Goal: Transaction & Acquisition: Book appointment/travel/reservation

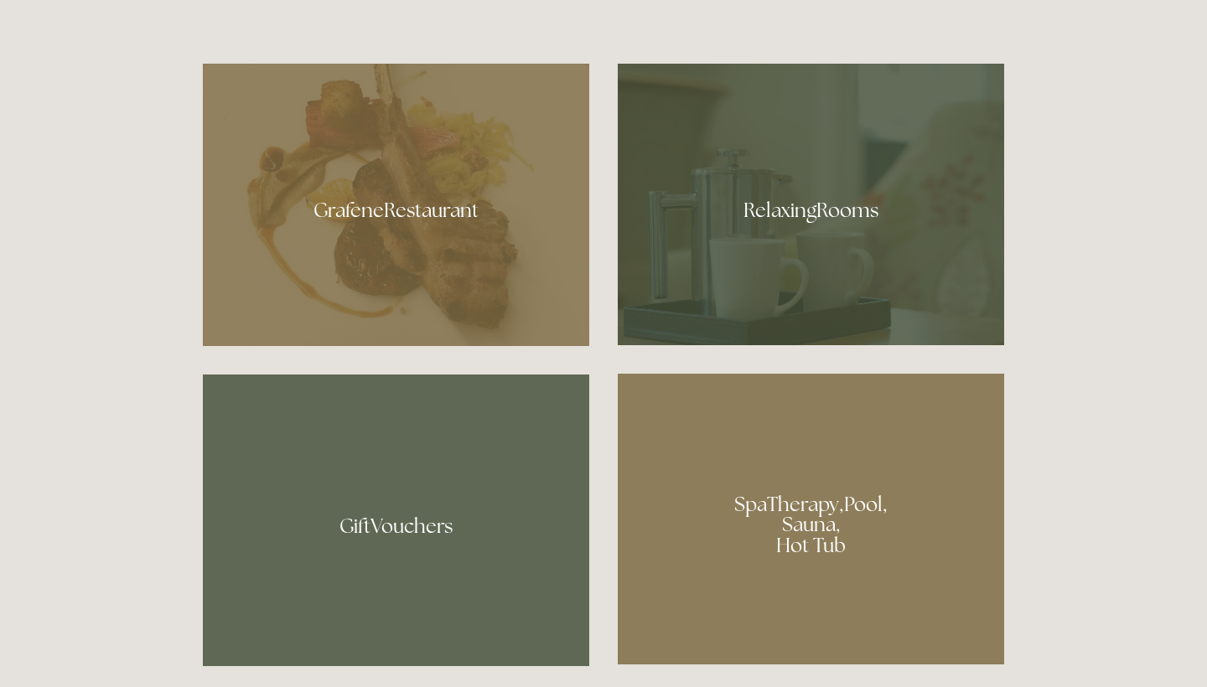
scroll to position [1033, 0]
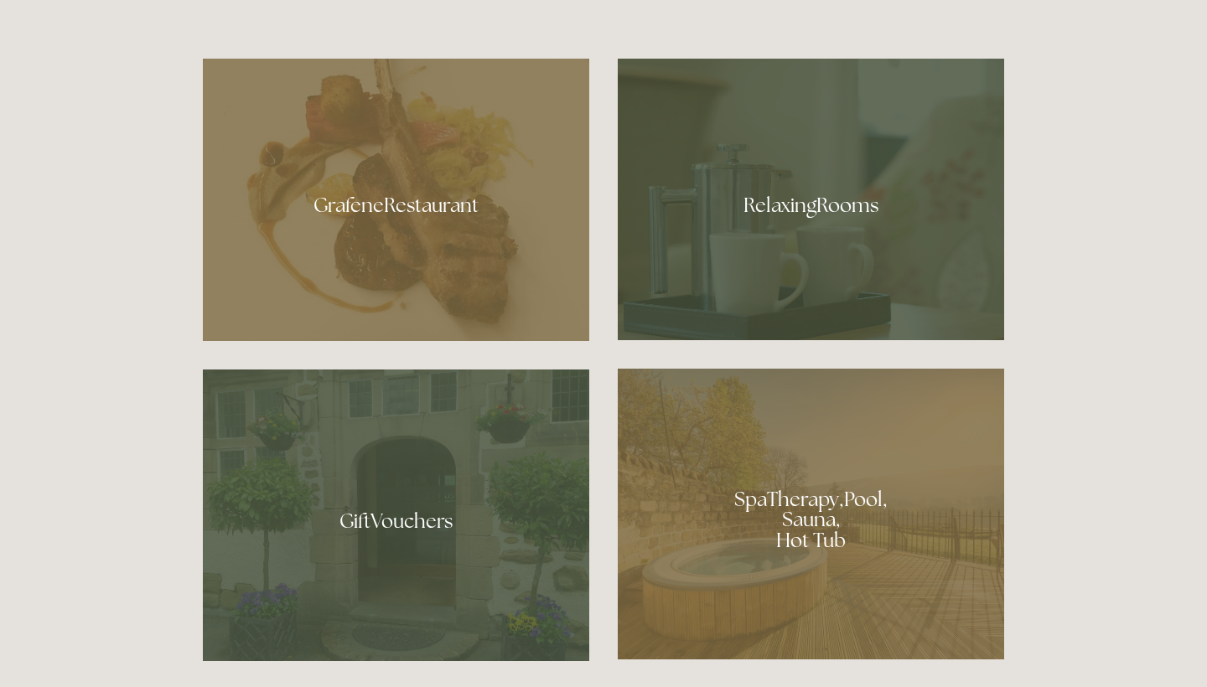
click at [761, 501] on div at bounding box center [811, 514] width 386 height 291
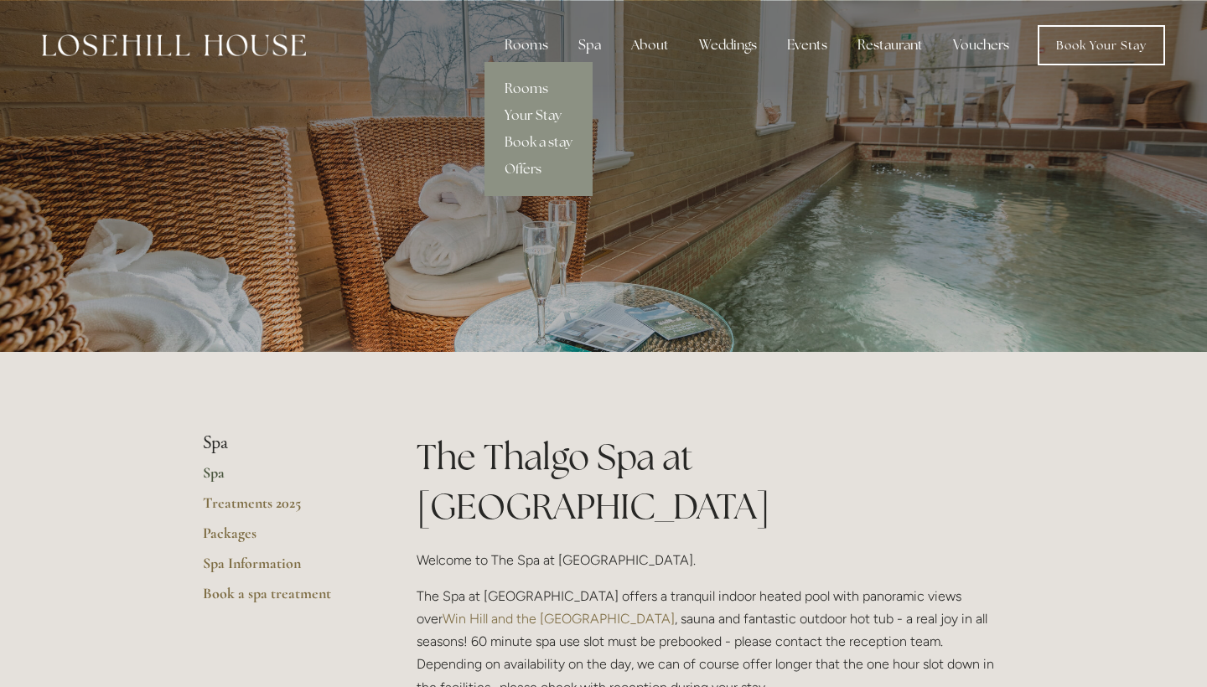
click at [531, 87] on link "Rooms" at bounding box center [538, 88] width 108 height 27
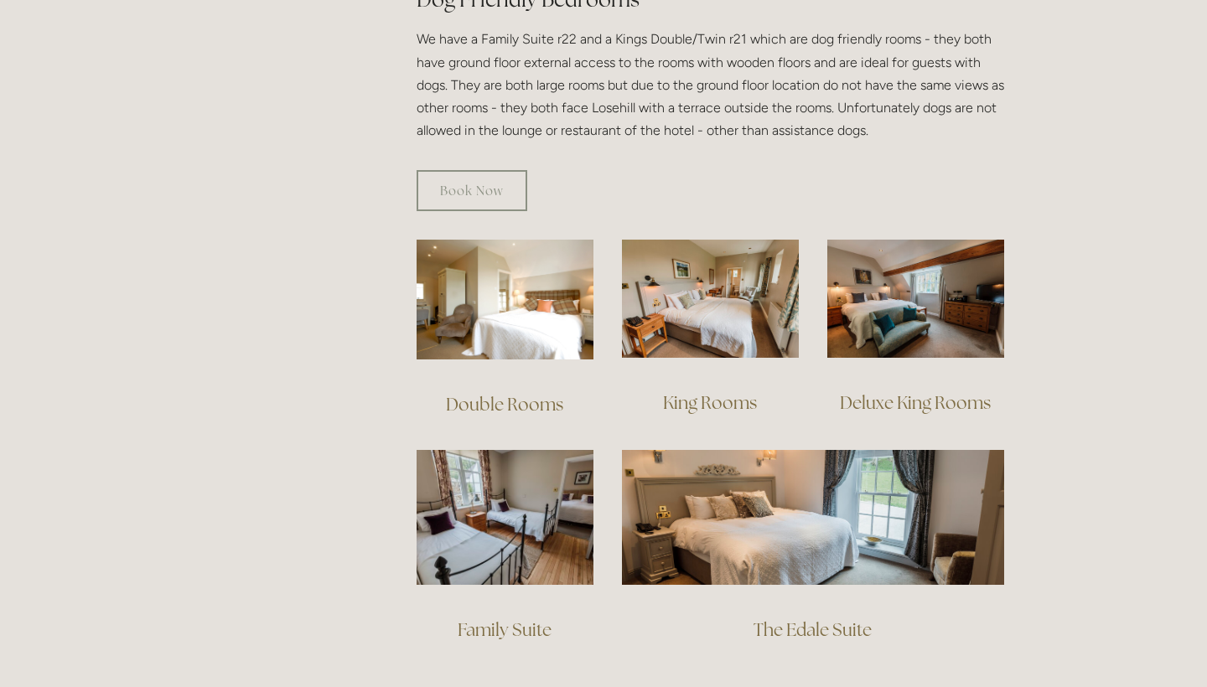
scroll to position [997, 0]
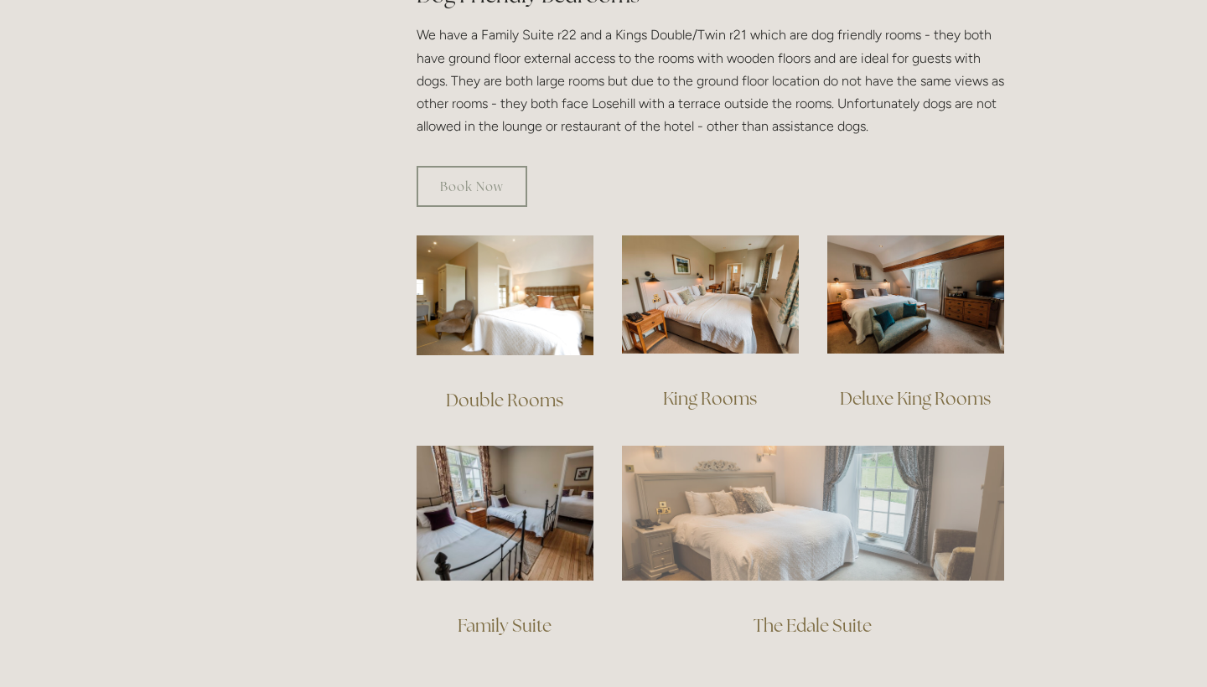
click at [778, 489] on img at bounding box center [813, 513] width 382 height 134
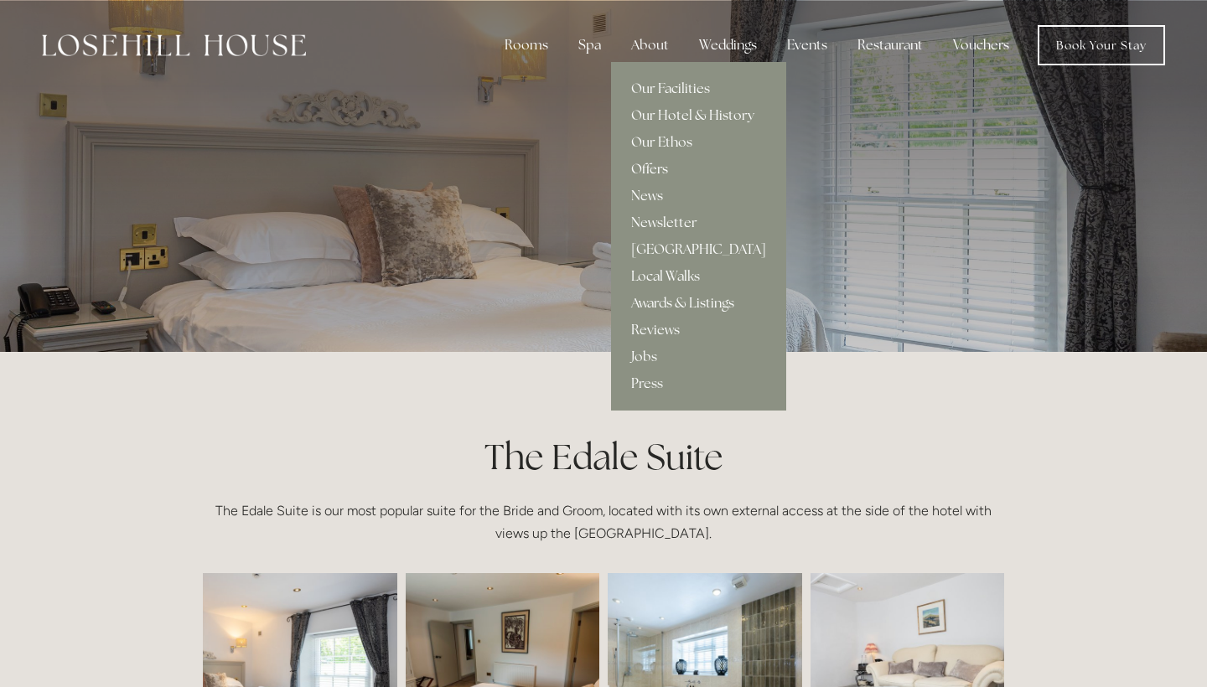
click at [652, 167] on link "Offers" at bounding box center [698, 169] width 175 height 27
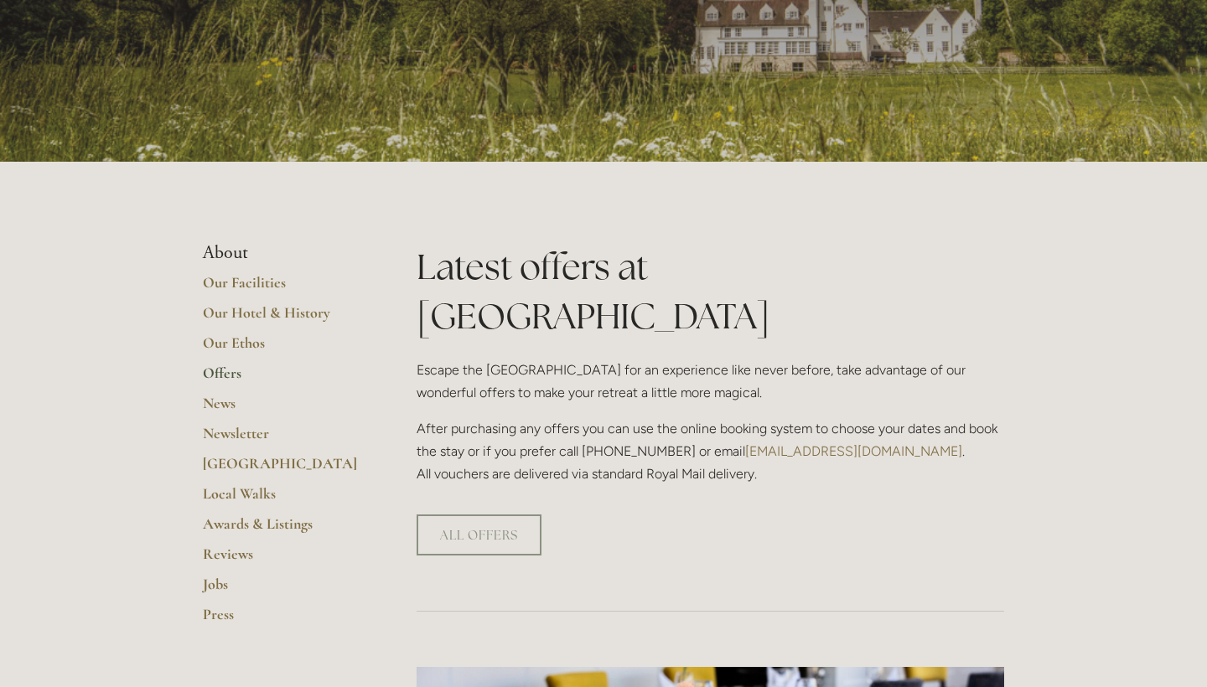
scroll to position [191, 0]
click at [500, 514] on link "ALL OFFERS" at bounding box center [479, 534] width 125 height 41
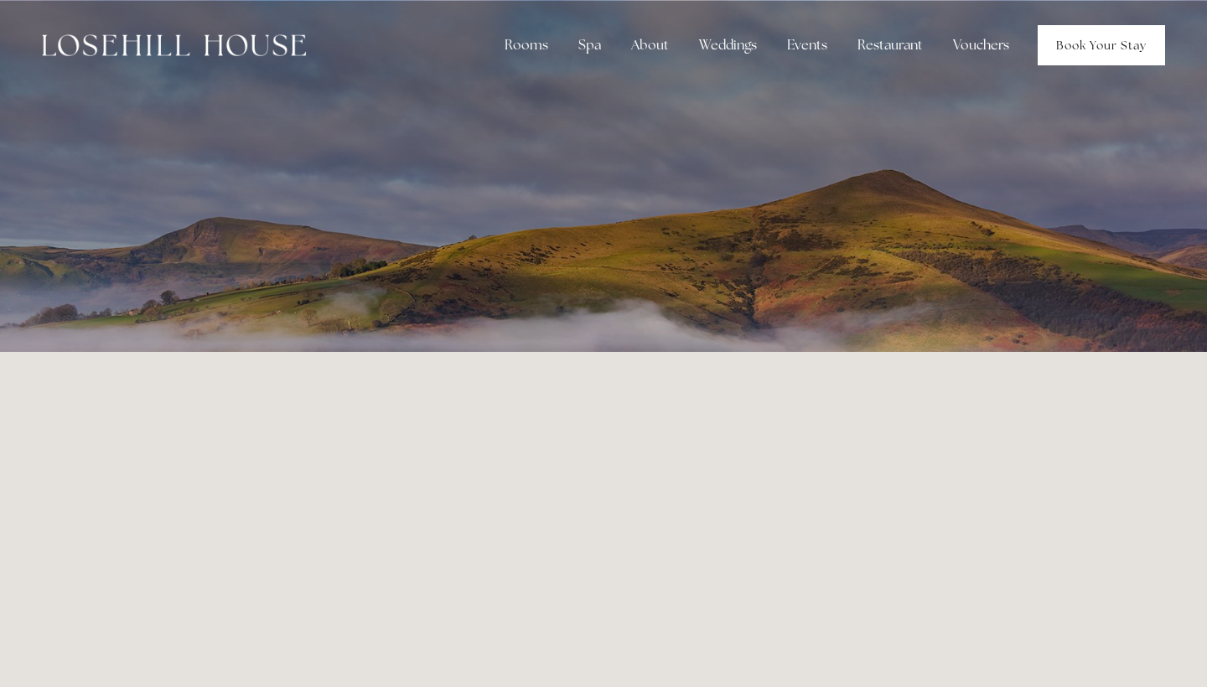
click at [1110, 48] on link "Book Your Stay" at bounding box center [1101, 45] width 127 height 40
